Goal: Task Accomplishment & Management: Manage account settings

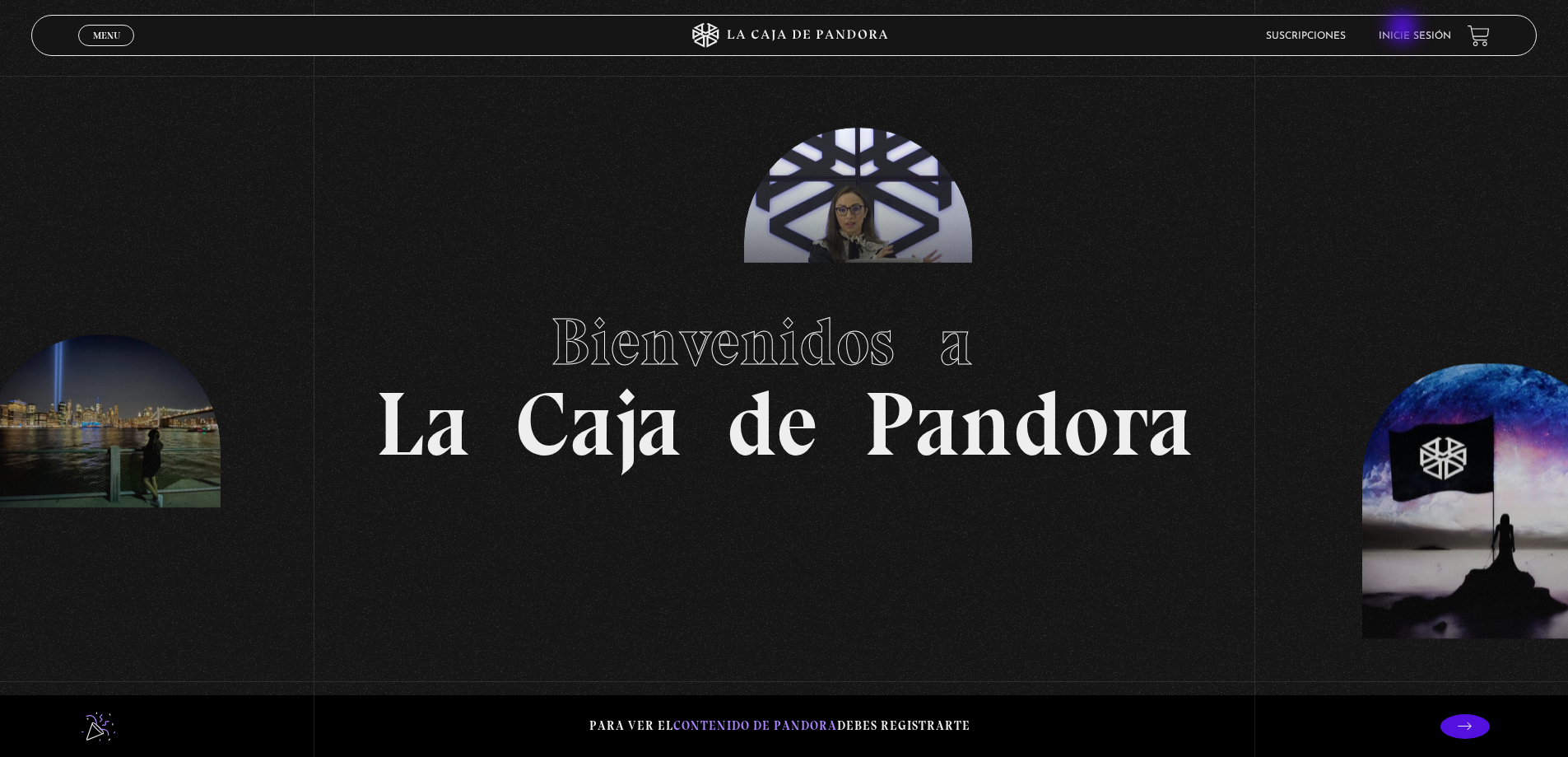
click at [1404, 30] on li "Inicie sesión" at bounding box center [1415, 35] width 73 height 25
click at [1408, 33] on link "Inicie sesión" at bounding box center [1415, 36] width 73 height 10
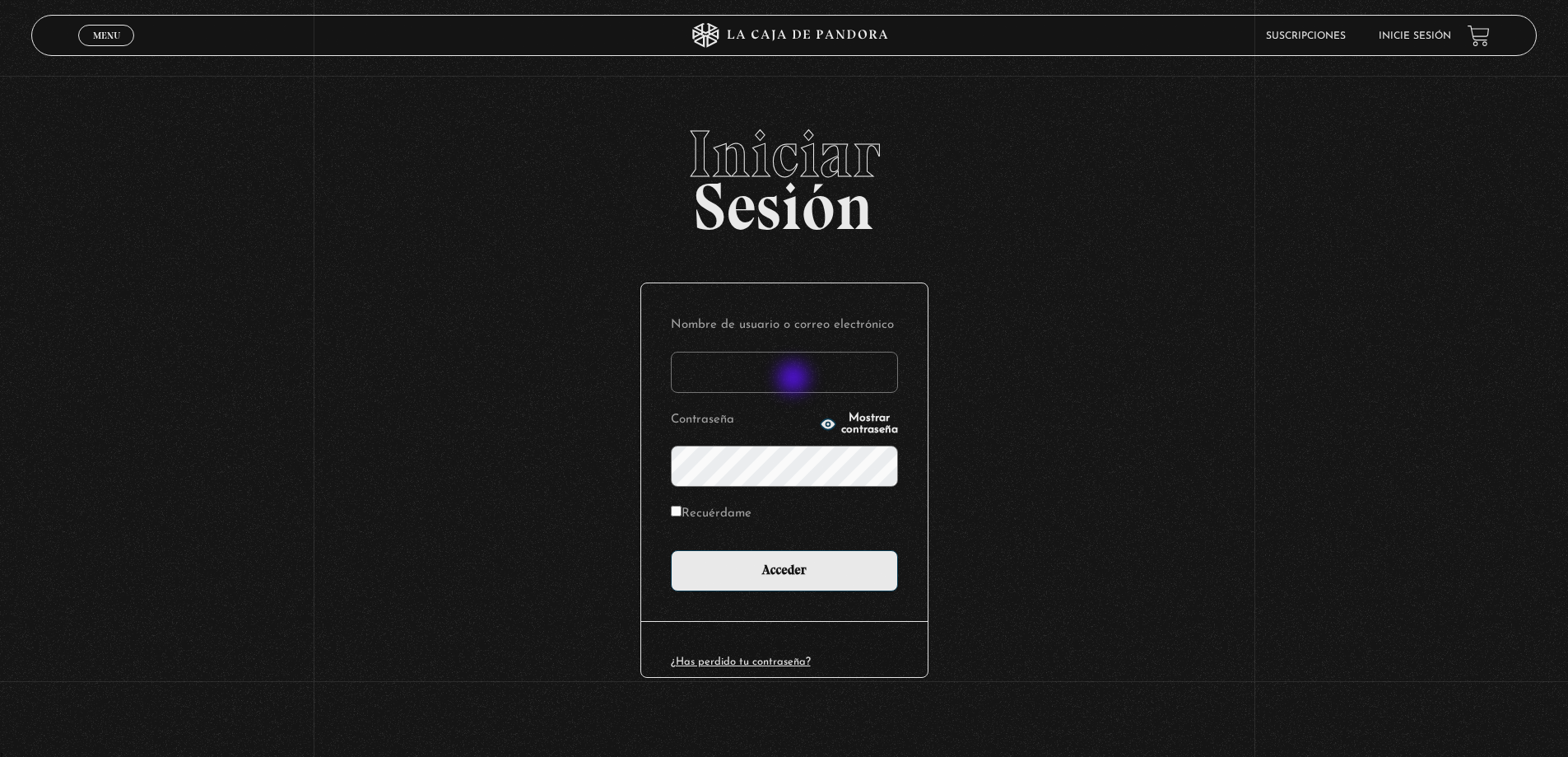
click at [795, 380] on input "Nombre de usuario o correo electrónico" at bounding box center [784, 372] width 227 height 41
type input "kvincrrales"
click at [820, 417] on icon "button" at bounding box center [828, 425] width 17 height 17
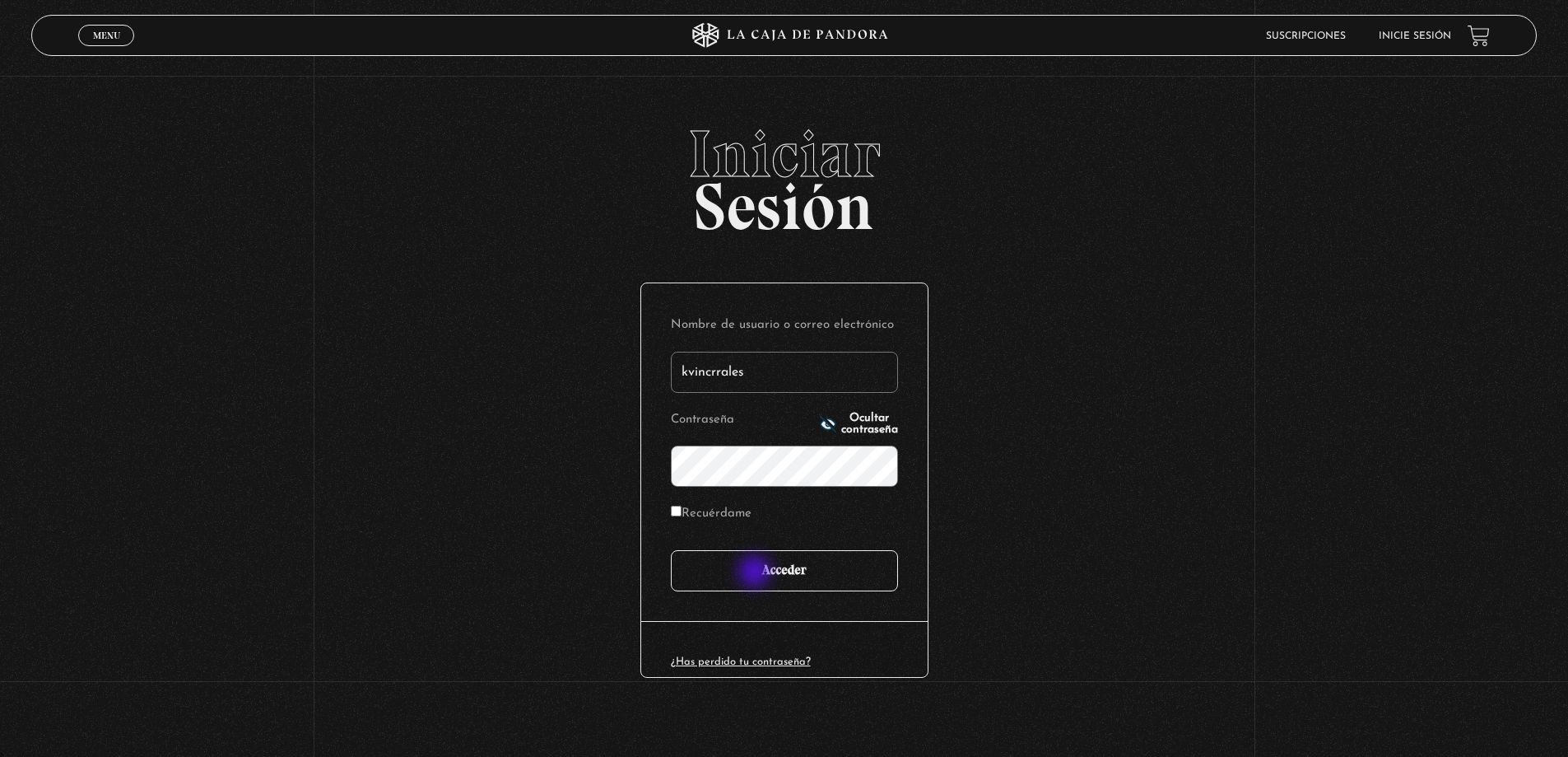
click at [756, 575] on input "Acceder" at bounding box center [784, 571] width 227 height 41
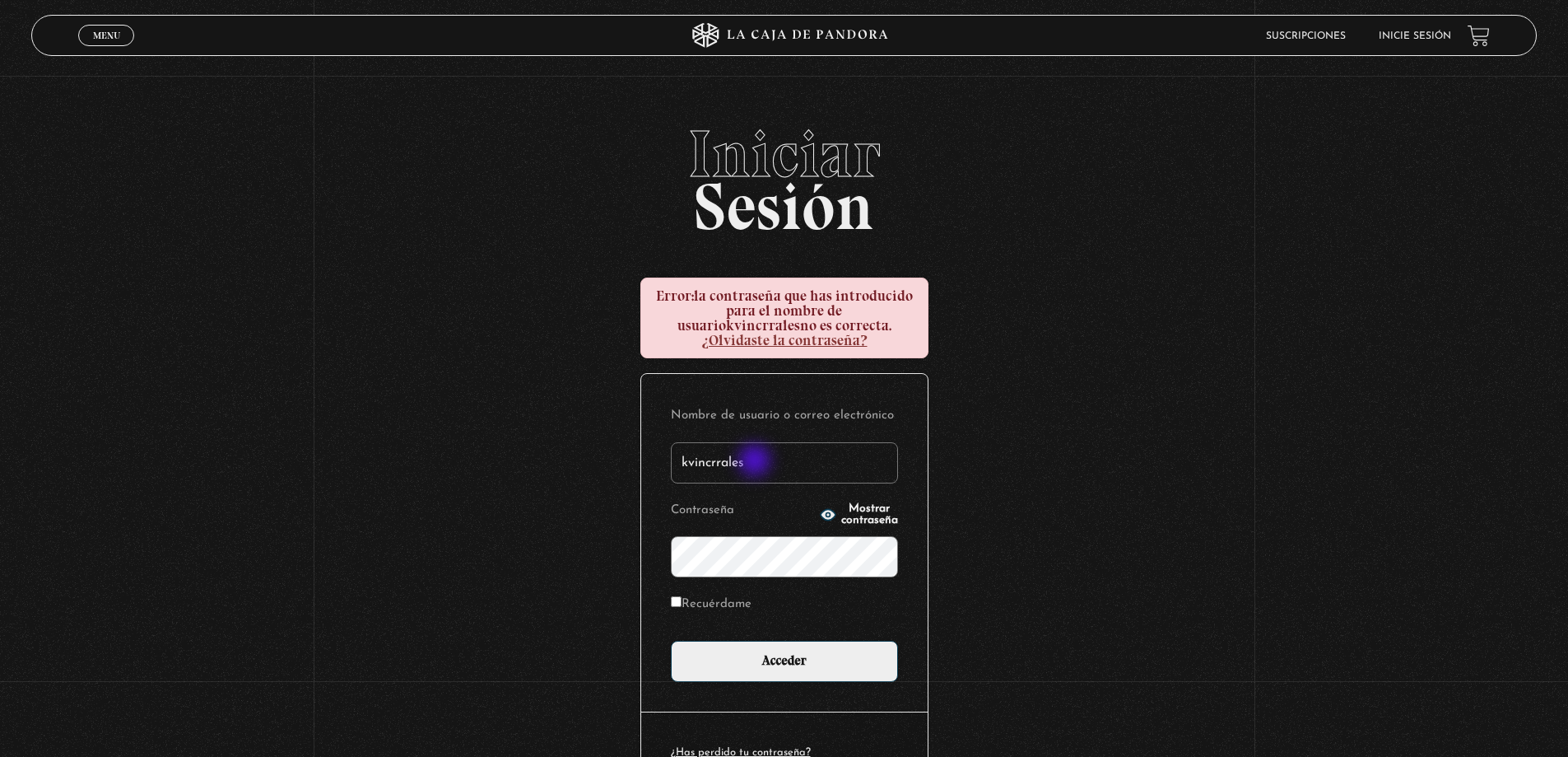
click at [759, 460] on input "kvincrrales" at bounding box center [784, 463] width 227 height 41
type input "[EMAIL_ADDRESS][DOMAIN_NAME]"
click at [820, 507] on button "Mostrar contraseña" at bounding box center [859, 514] width 78 height 23
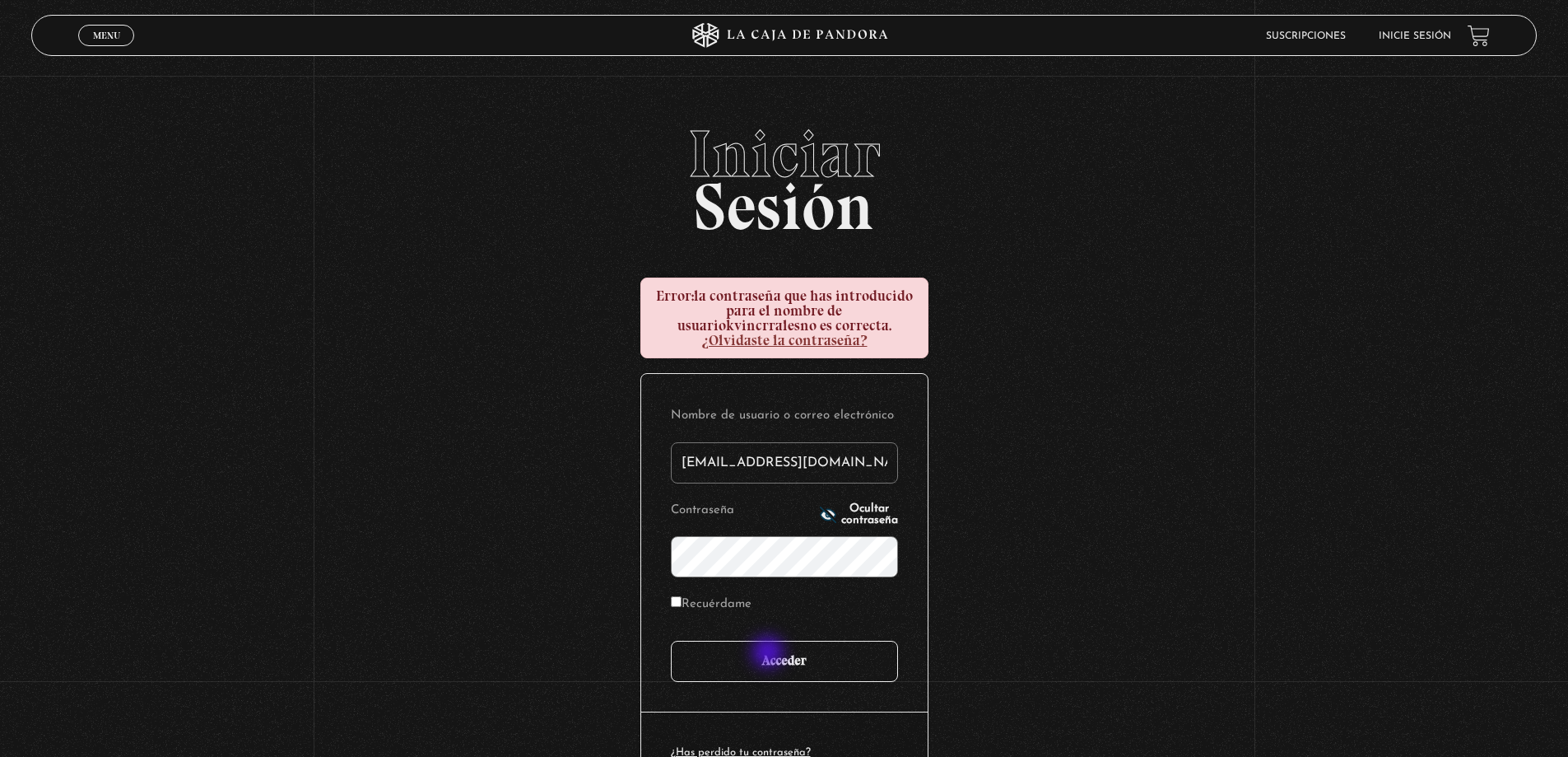
click at [770, 654] on input "Acceder" at bounding box center [784, 661] width 227 height 41
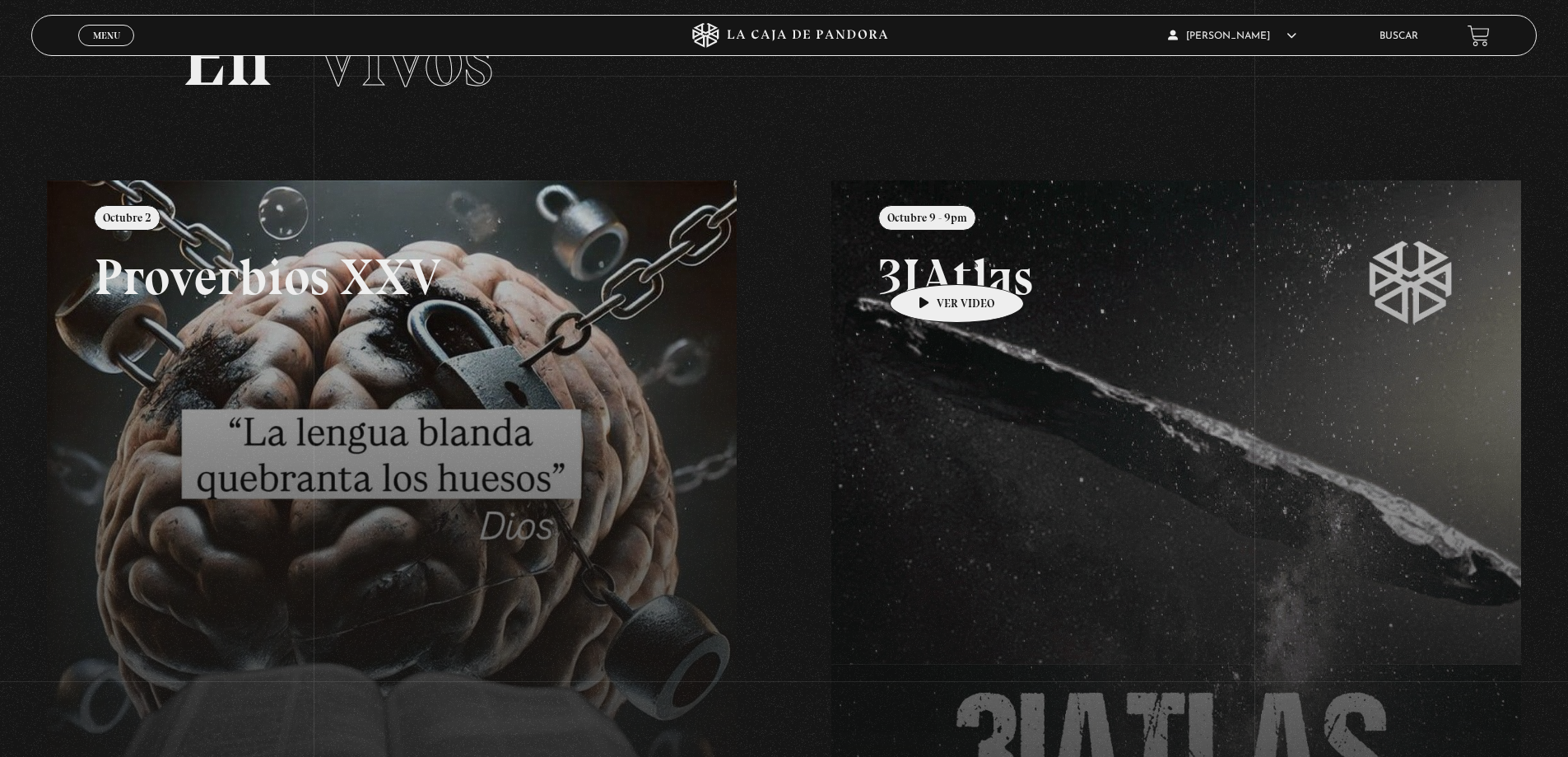
scroll to position [247, 0]
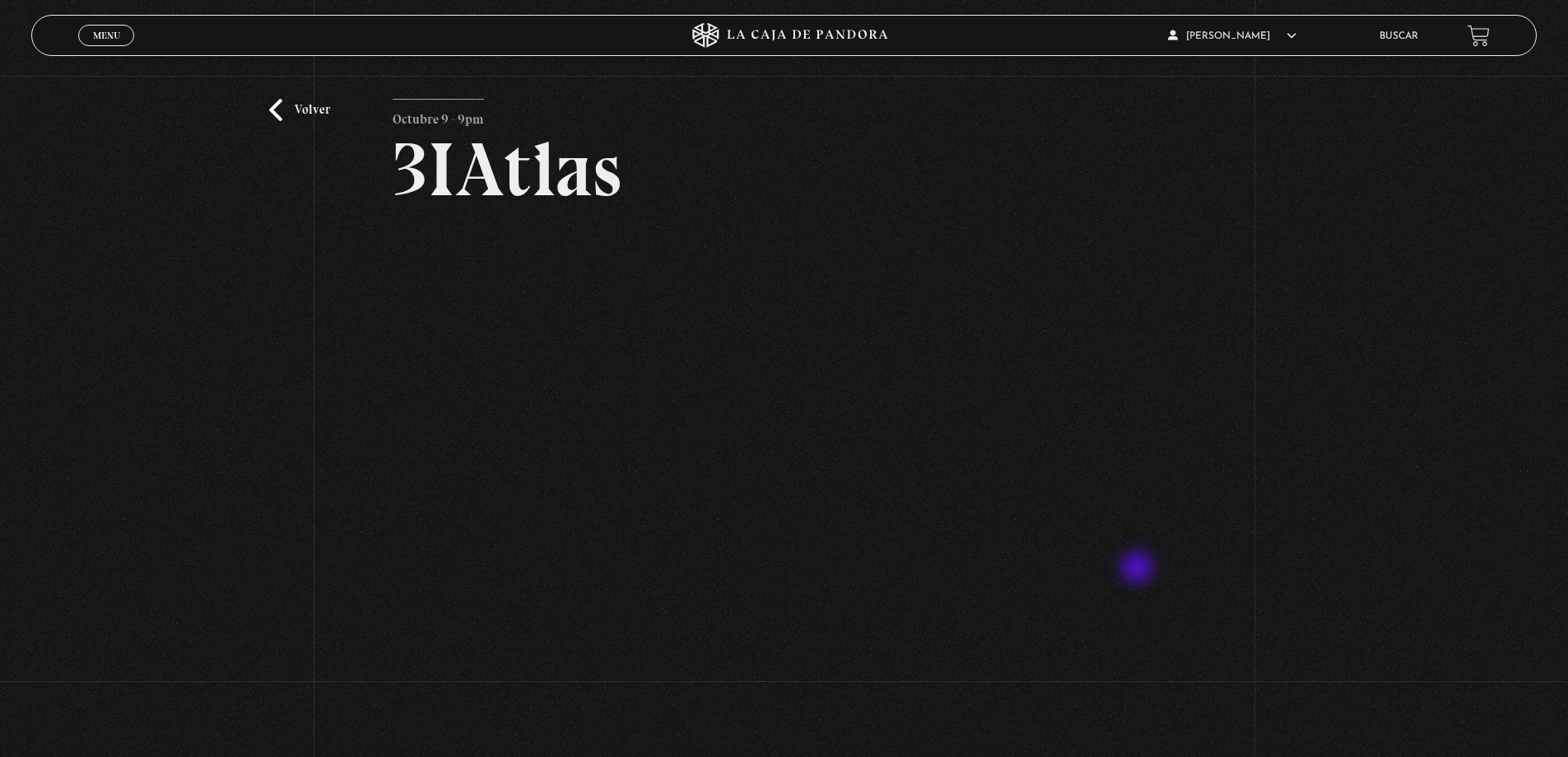
scroll to position [82, 0]
